Goal: Participate in discussion: Engage in conversation with other users on a specific topic

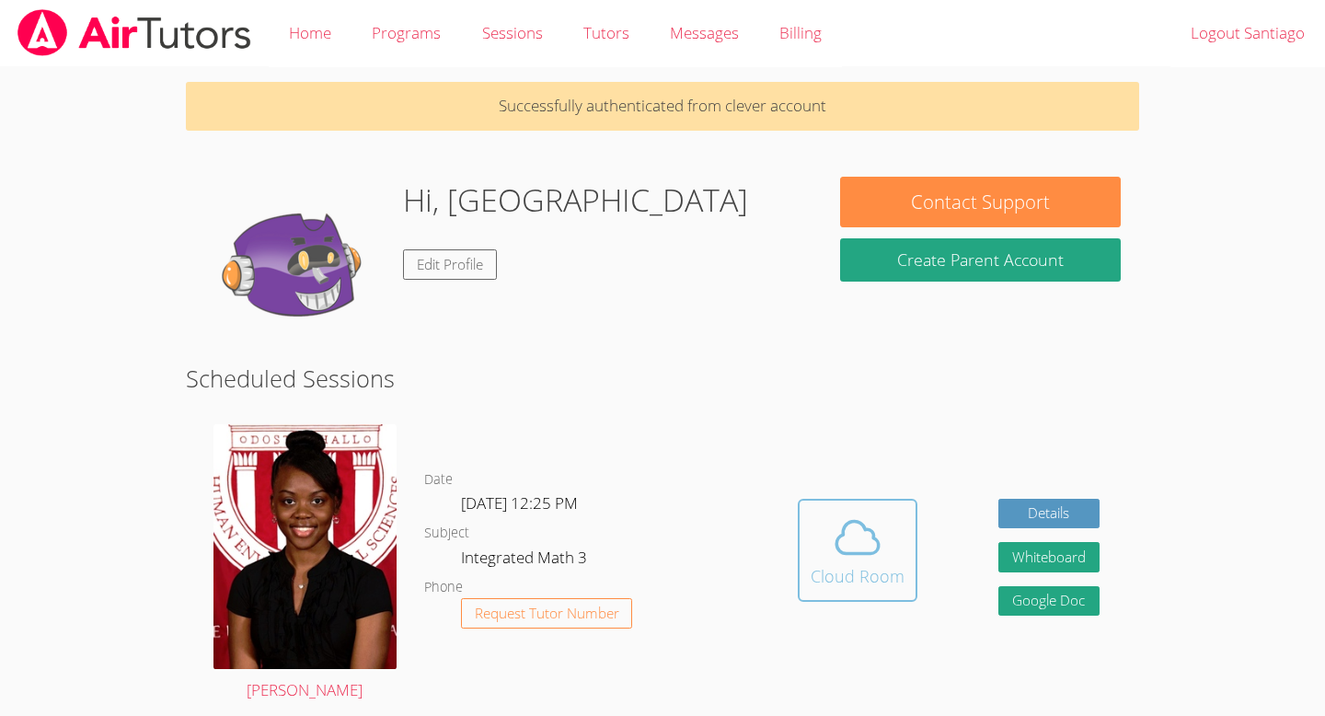
click at [868, 523] on icon at bounding box center [858, 538] width 52 height 52
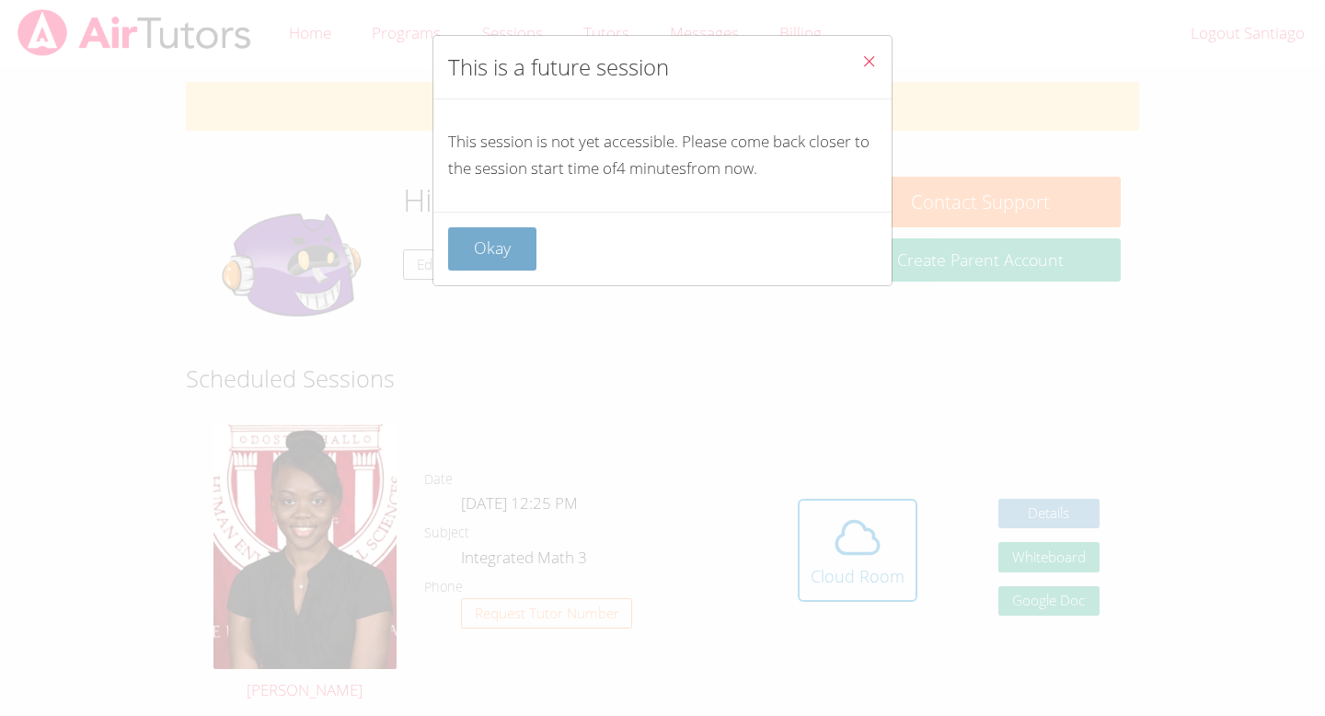
click at [526, 246] on button "Okay" at bounding box center [492, 248] width 88 height 43
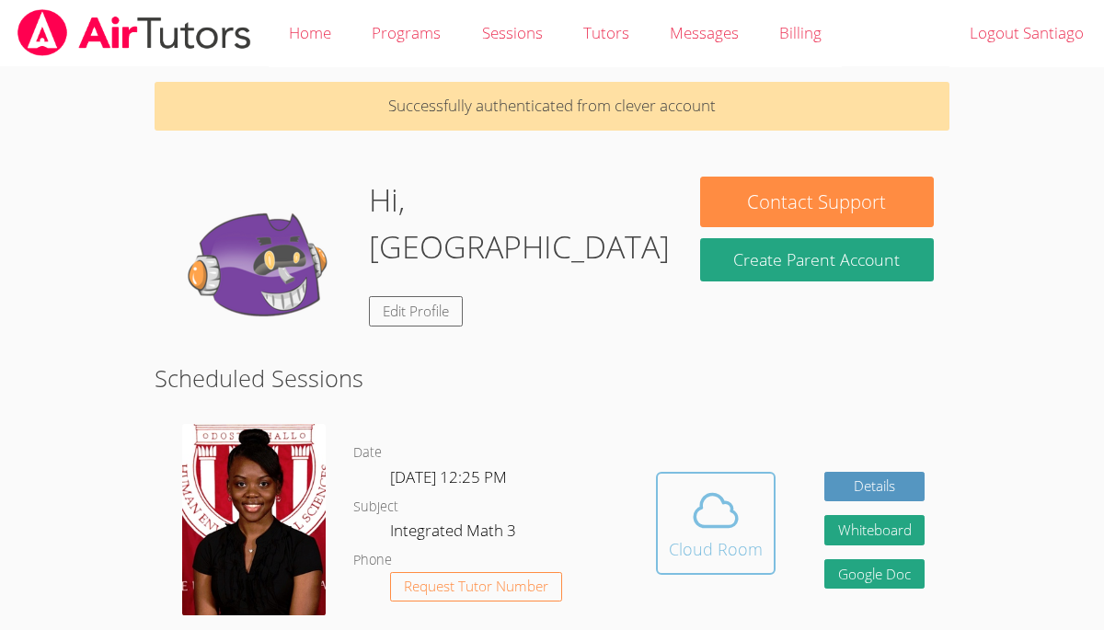
click at [729, 542] on div "Cloud Room" at bounding box center [716, 549] width 94 height 26
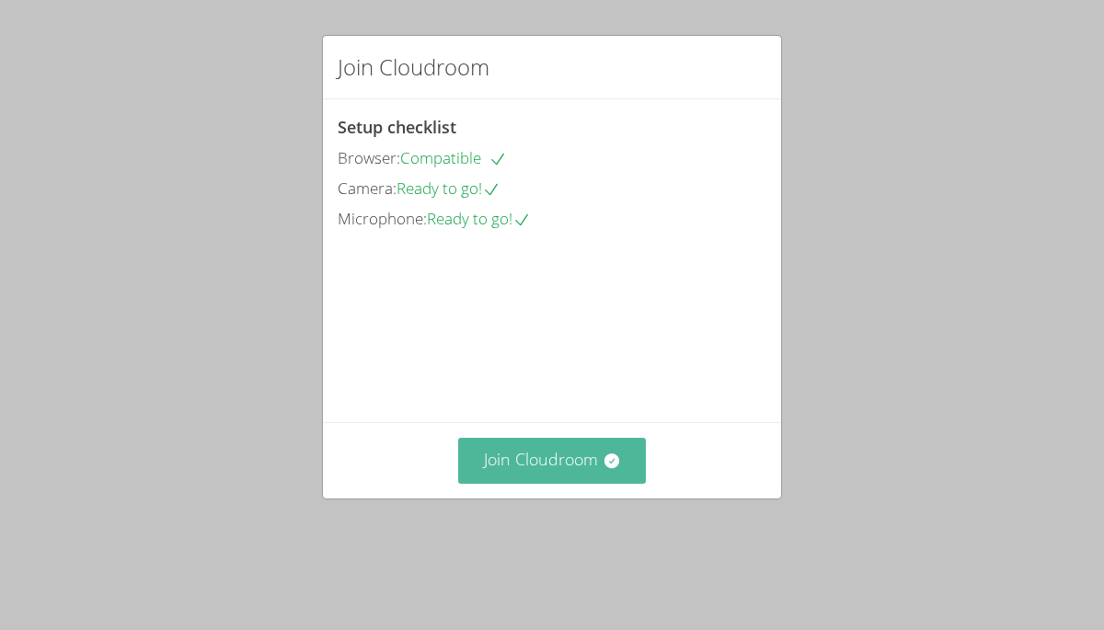
click at [618, 470] on icon at bounding box center [612, 461] width 18 height 18
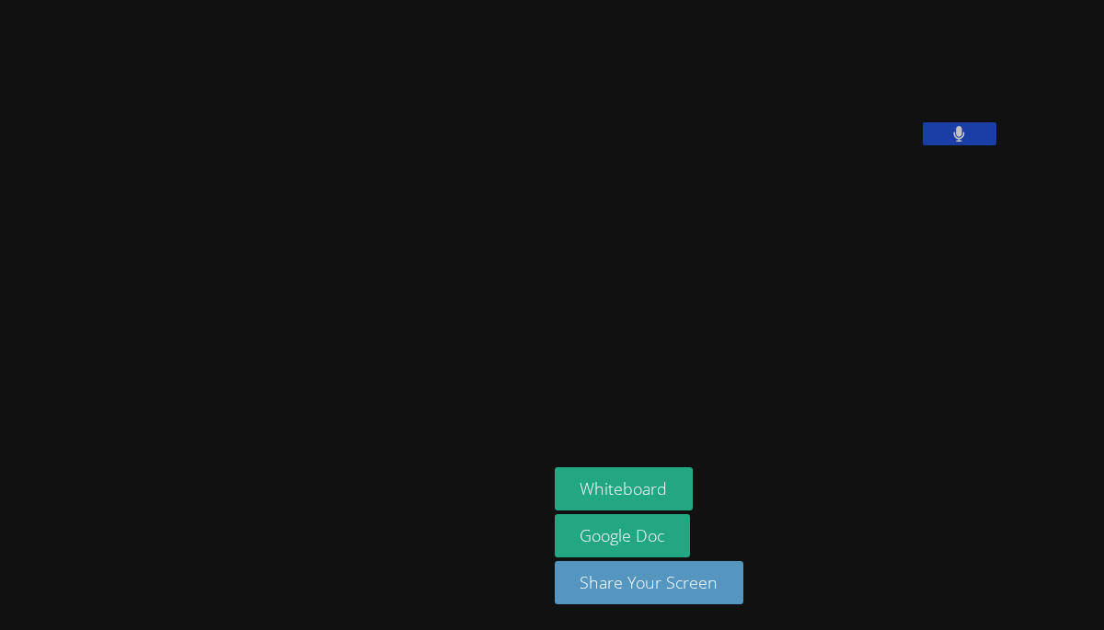
click at [923, 145] on button at bounding box center [960, 133] width 74 height 23
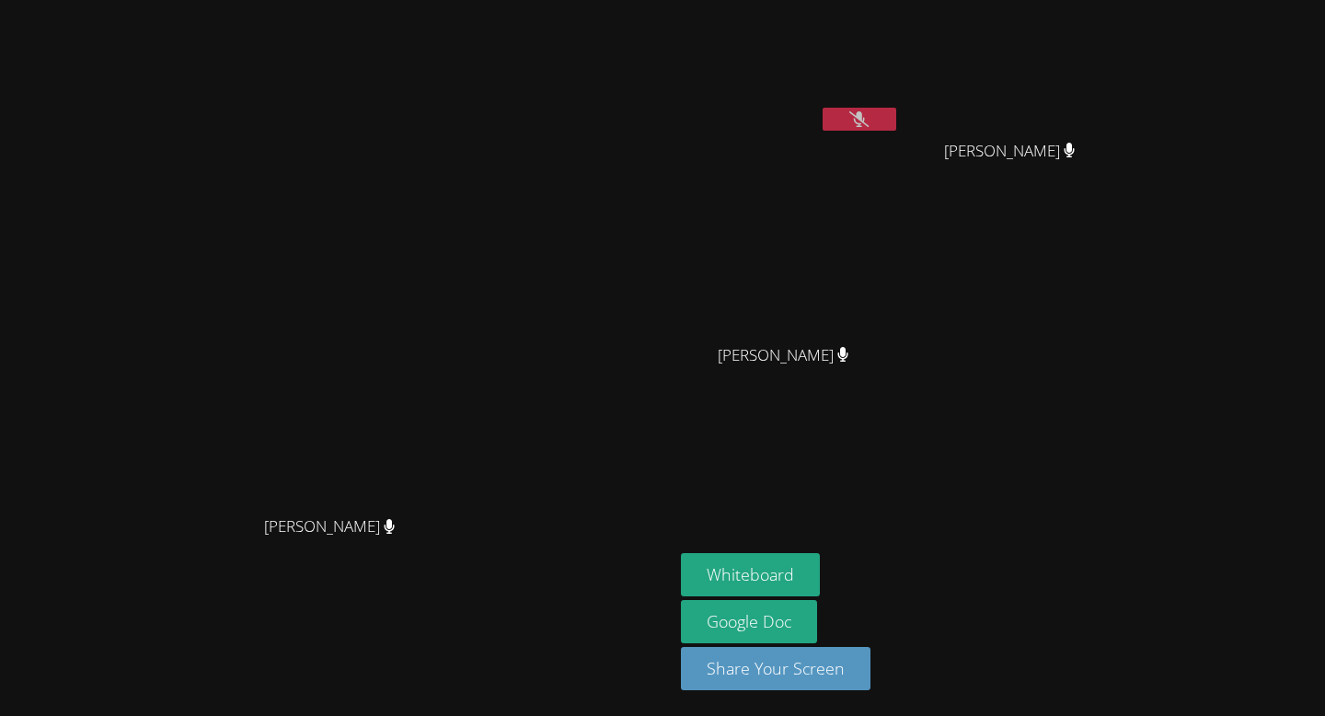
click at [880, 121] on button at bounding box center [859, 119] width 74 height 23
click at [865, 116] on icon at bounding box center [859, 119] width 11 height 16
click at [896, 119] on button at bounding box center [859, 119] width 74 height 23
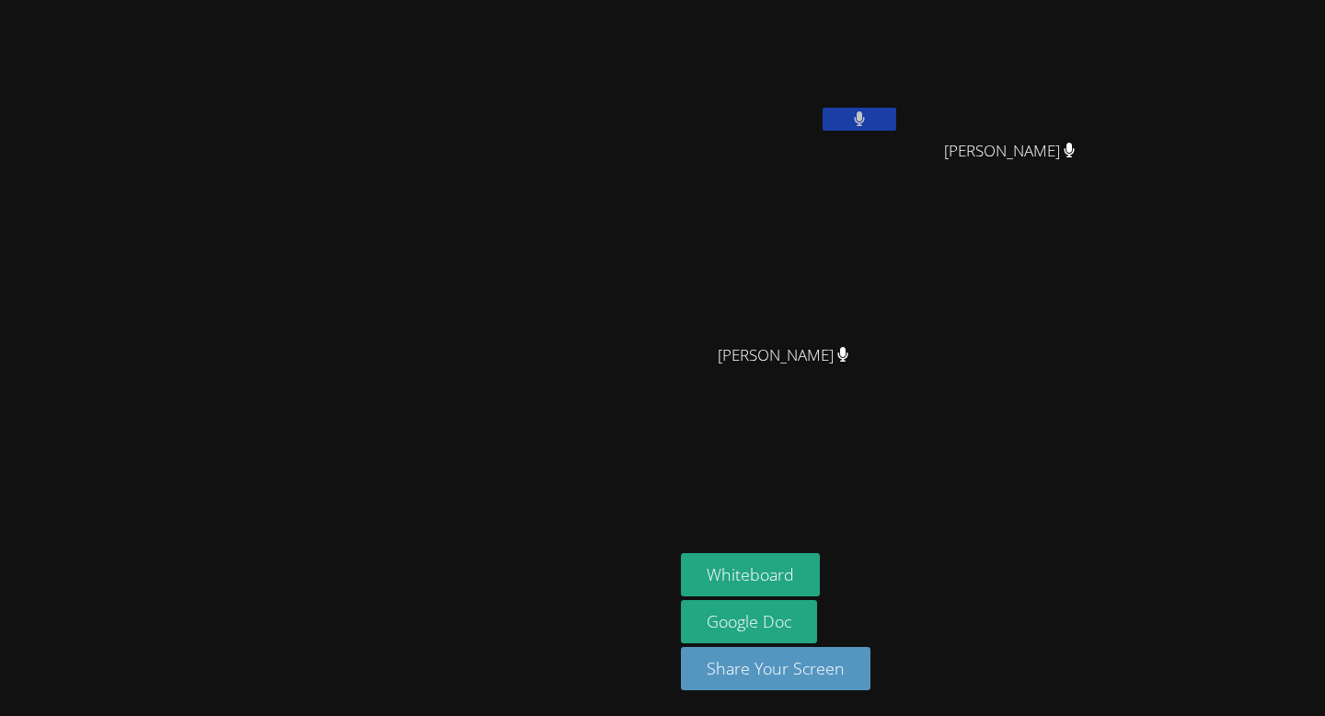
click at [896, 122] on button at bounding box center [859, 119] width 74 height 23
click at [868, 121] on icon at bounding box center [858, 119] width 19 height 16
click at [865, 120] on icon at bounding box center [859, 119] width 11 height 16
click at [868, 120] on icon at bounding box center [858, 119] width 19 height 16
click at [865, 120] on icon at bounding box center [859, 119] width 11 height 16
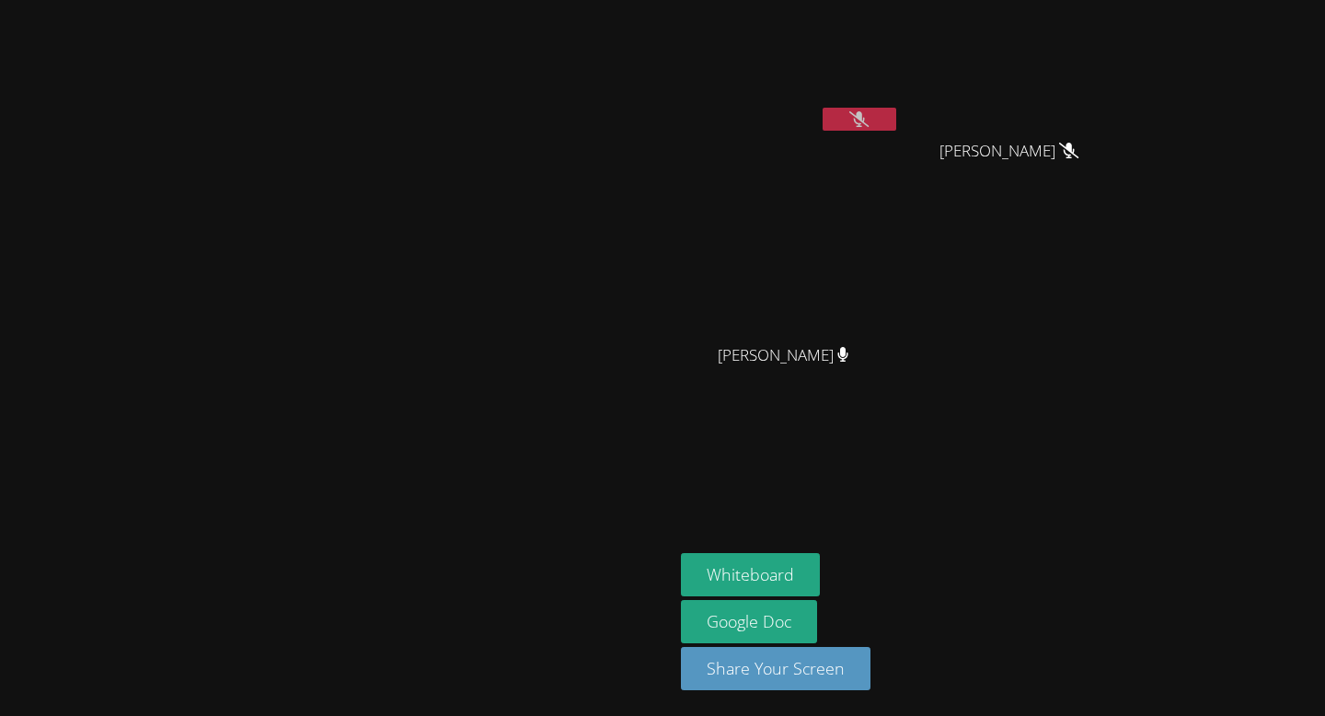
click at [1103, 396] on div "Santiago Limon Rodriguez Melanie Rodriguez Melanie Rodriguez Honey Arias Honey …" at bounding box center [903, 207] width 445 height 401
click at [896, 112] on button at bounding box center [859, 119] width 74 height 23
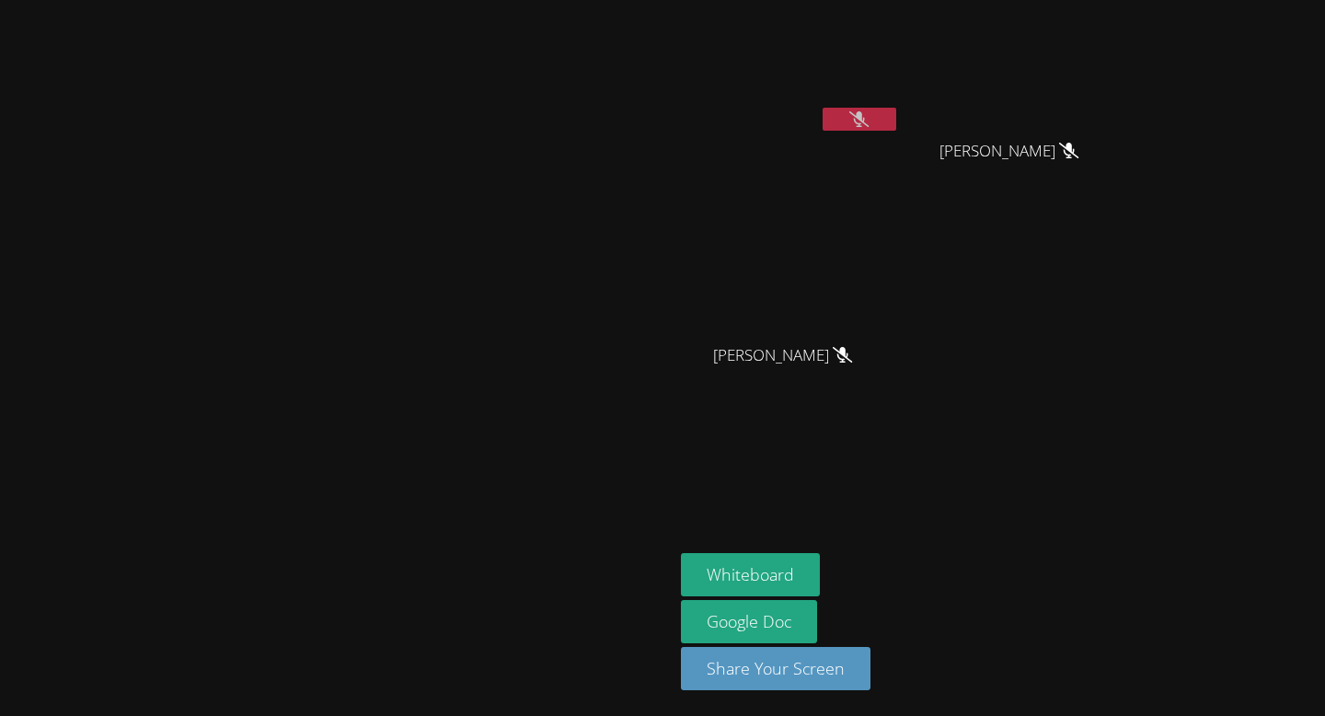
click at [896, 122] on button at bounding box center [859, 119] width 74 height 23
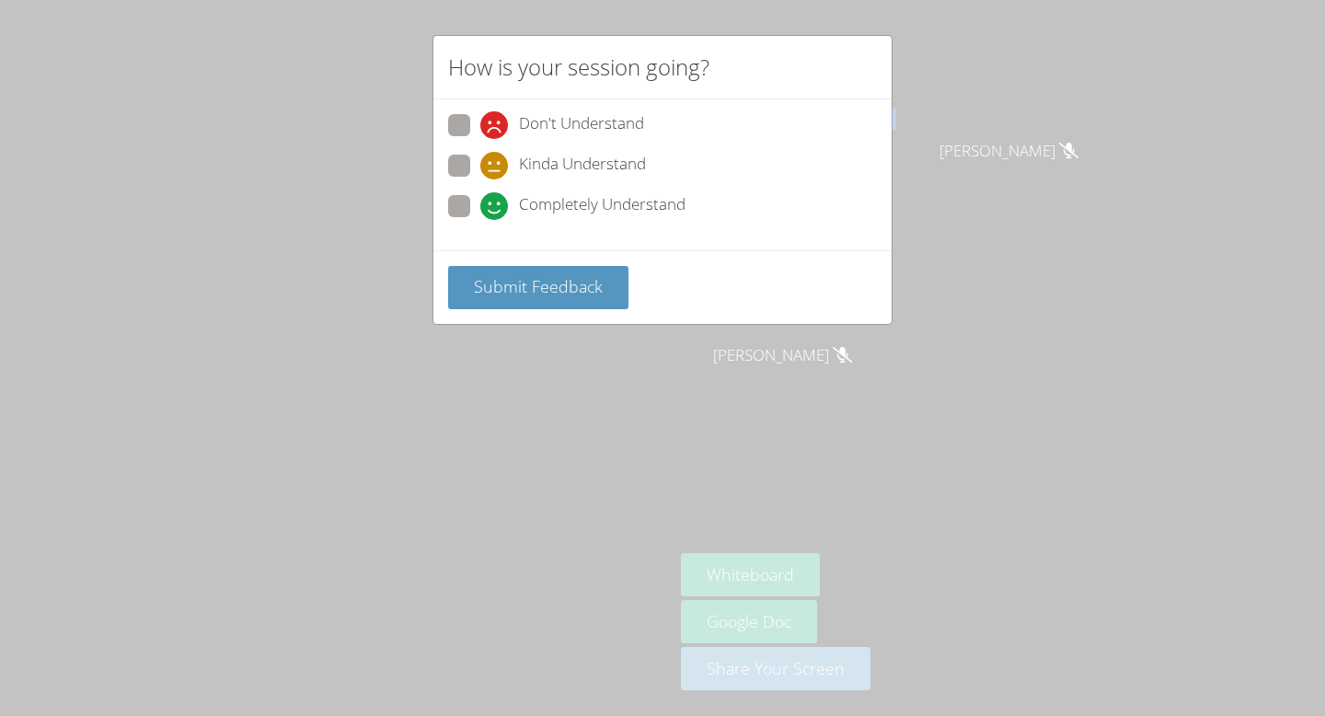
click at [480, 220] on span at bounding box center [480, 220] width 0 height 0
click at [480, 201] on input "Completely Understand" at bounding box center [488, 203] width 16 height 16
radio input "true"
click at [542, 285] on span "Submit Feedback" at bounding box center [538, 286] width 129 height 22
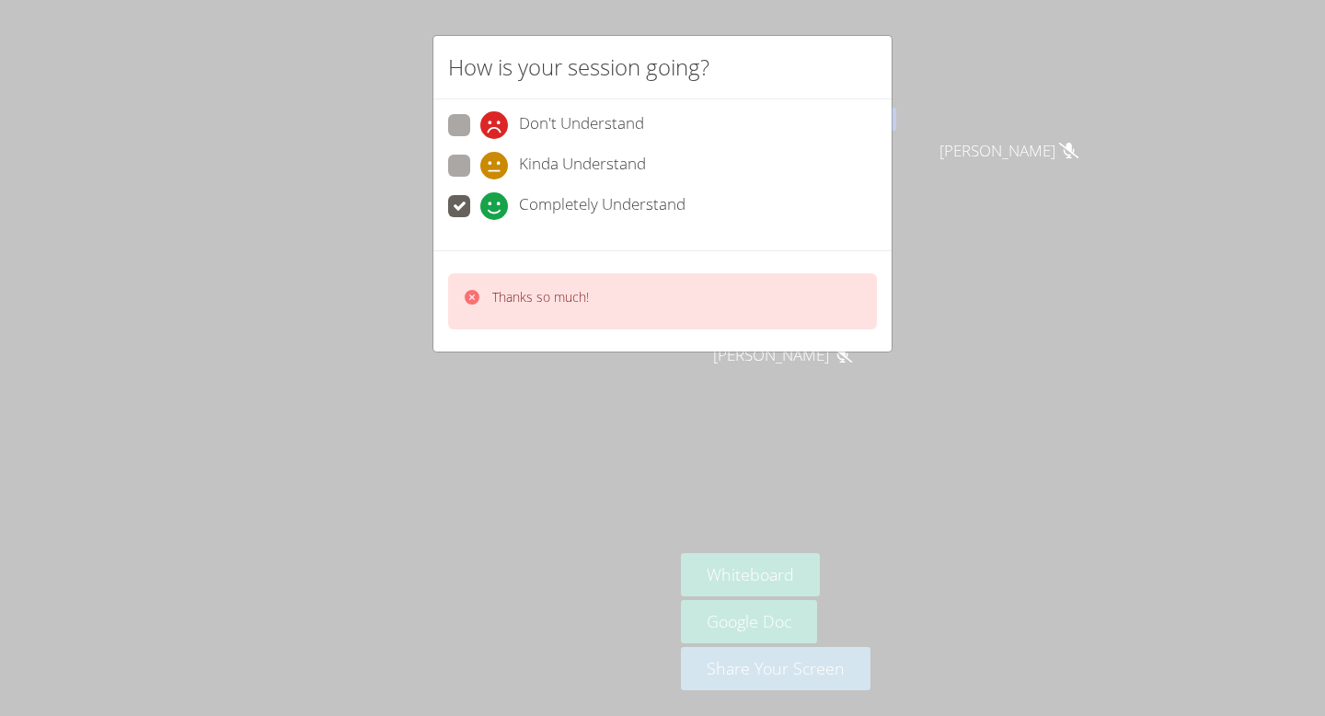
click at [520, 399] on div "How is your session going? Don't Understand Kinda Understand Completely Underst…" at bounding box center [662, 358] width 1325 height 716
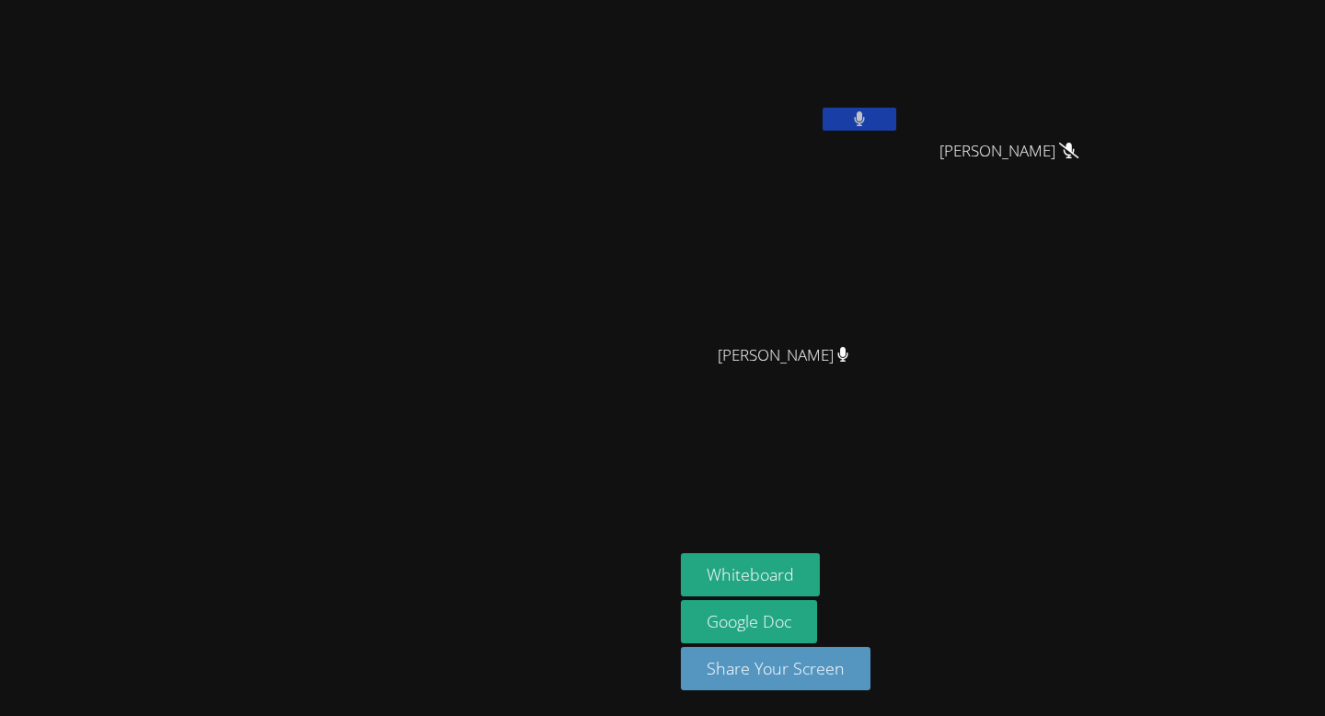
click at [896, 120] on button at bounding box center [859, 119] width 74 height 23
click at [868, 120] on icon at bounding box center [858, 119] width 19 height 16
click at [896, 120] on button at bounding box center [859, 119] width 74 height 23
